Goal: Information Seeking & Learning: Check status

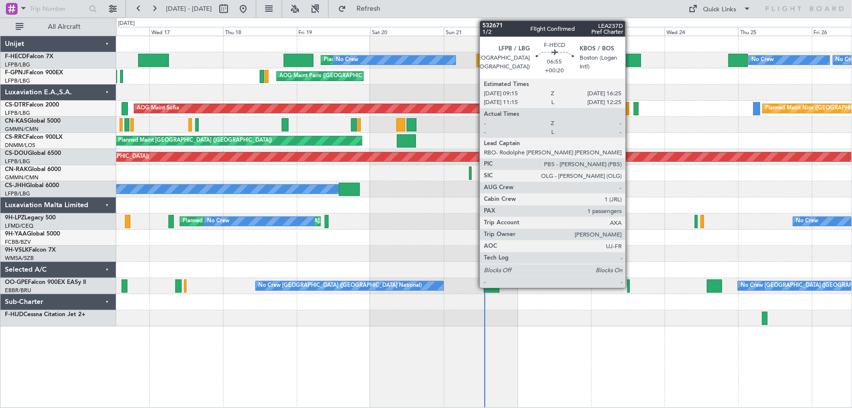
click at [630, 61] on div at bounding box center [630, 60] width 22 height 13
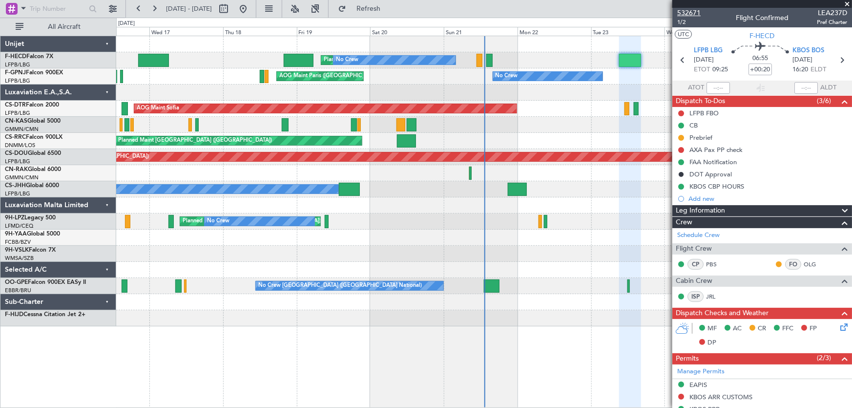
click at [684, 11] on span "532671" at bounding box center [688, 13] width 23 height 10
click at [598, 143] on div "Planned Maint [GEOGRAPHIC_DATA] ([GEOGRAPHIC_DATA])" at bounding box center [484, 141] width 736 height 16
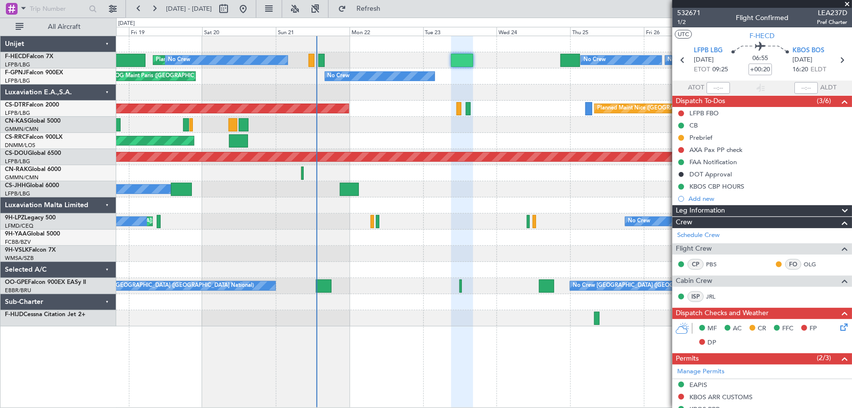
click at [442, 115] on div "Planned Maint [GEOGRAPHIC_DATA] ([GEOGRAPHIC_DATA]) No Crew Planned Maint [GEOG…" at bounding box center [484, 181] width 736 height 290
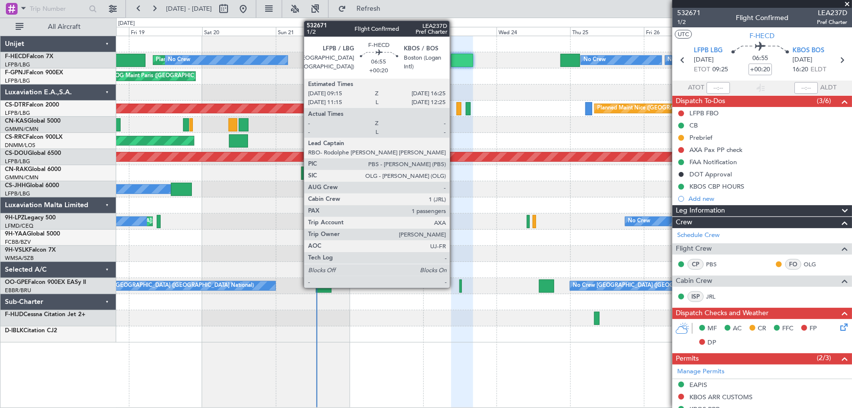
click at [454, 63] on div at bounding box center [462, 60] width 22 height 13
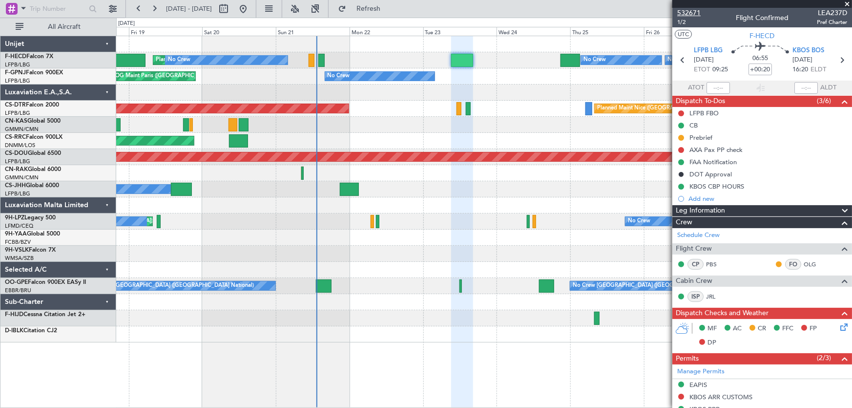
click at [689, 10] on span "532671" at bounding box center [688, 13] width 23 height 10
